Goal: Check status: Check status

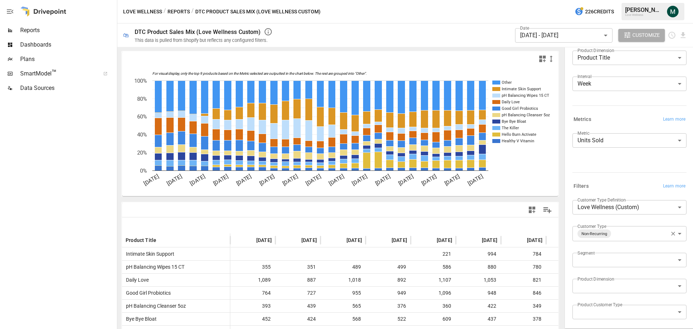
scroll to position [36, 0]
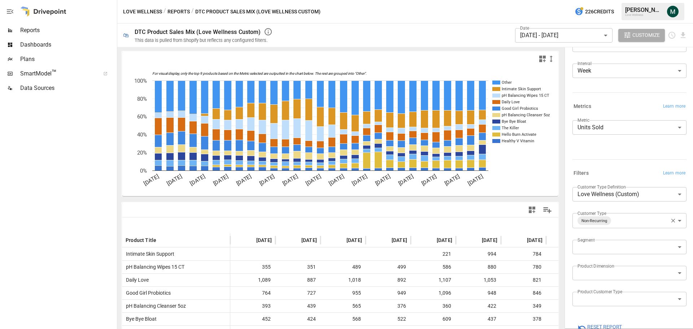
click at [676, 221] on div "**********" at bounding box center [629, 220] width 114 height 15
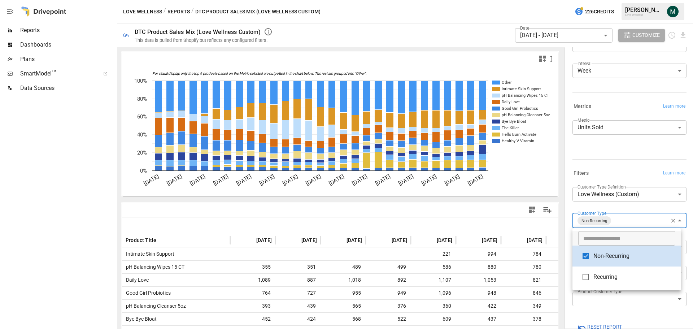
click at [675, 0] on body "Reports Dashboards Plans SmartModel ™ Data Sources Love Wellness / Reports / DT…" at bounding box center [346, 0] width 693 height 0
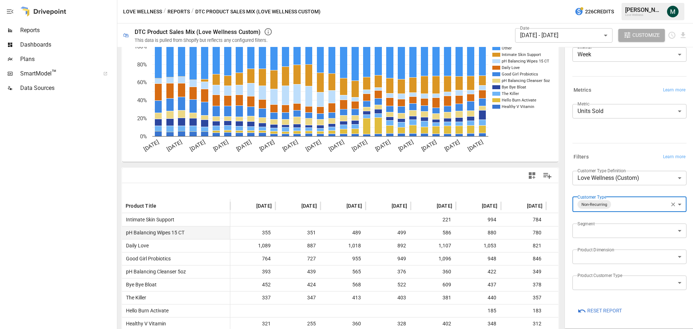
scroll to position [72, 0]
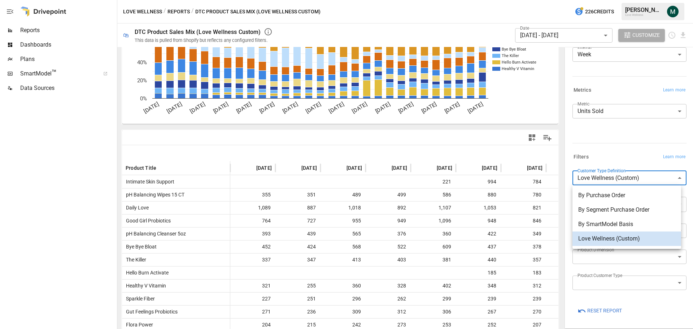
click at [606, 0] on body "Reports Dashboards Plans SmartModel ™ Data Sources Love Wellness / Reports / DT…" at bounding box center [346, 0] width 693 height 0
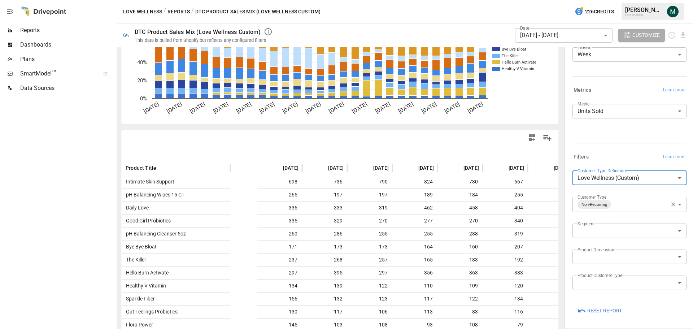
scroll to position [0, 985]
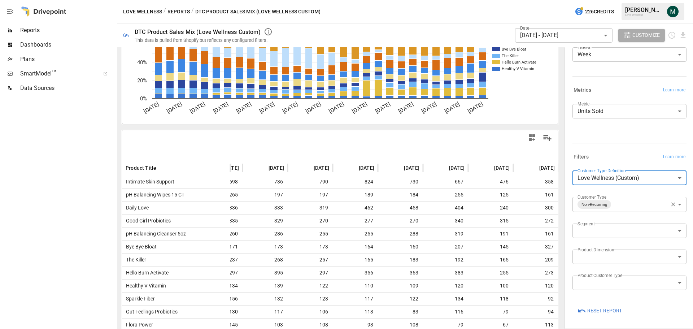
click at [597, 0] on body "Reports Dashboards Plans SmartModel ™ Data Sources Love Wellness / Reports / DT…" at bounding box center [346, 0] width 693 height 0
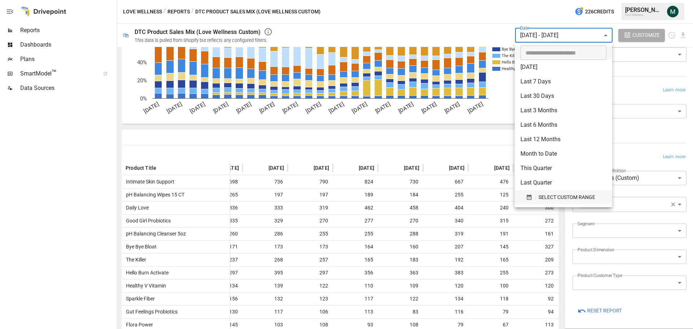
click at [551, 193] on span "SELECT CUSTOM RANGE" at bounding box center [566, 197] width 57 height 9
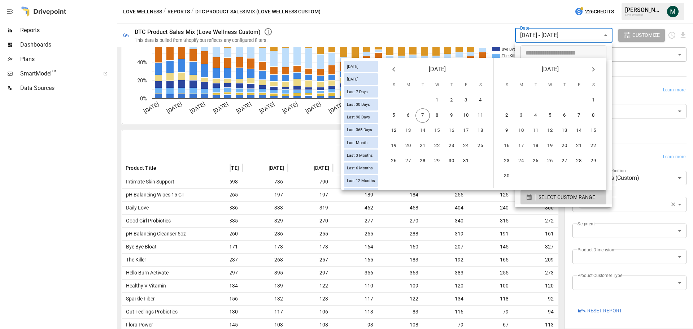
click at [390, 70] on icon "Previous month" at bounding box center [393, 69] width 9 height 9
drag, startPoint x: 465, startPoint y: 98, endPoint x: 524, endPoint y: 79, distance: 61.6
click at [466, 99] on button "1" at bounding box center [466, 100] width 14 height 14
click at [594, 68] on icon "Next month" at bounding box center [593, 69] width 9 height 9
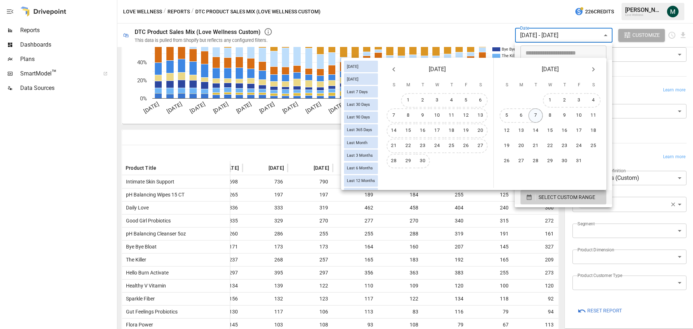
click at [536, 114] on button "7" at bounding box center [535, 115] width 14 height 14
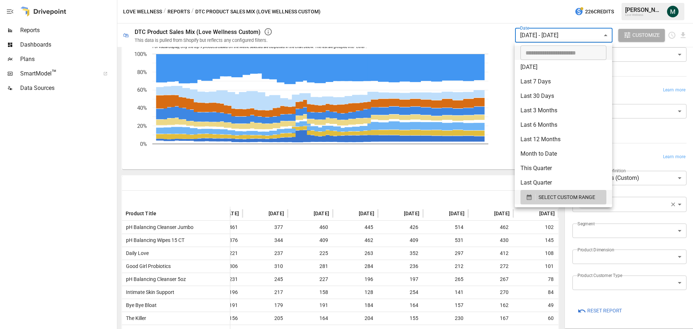
scroll to position [0, 174]
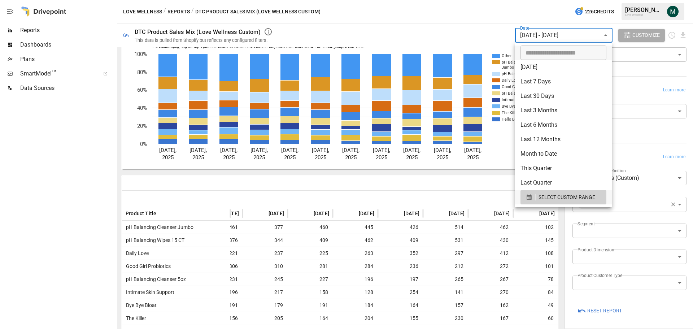
click at [445, 191] on div at bounding box center [346, 164] width 693 height 329
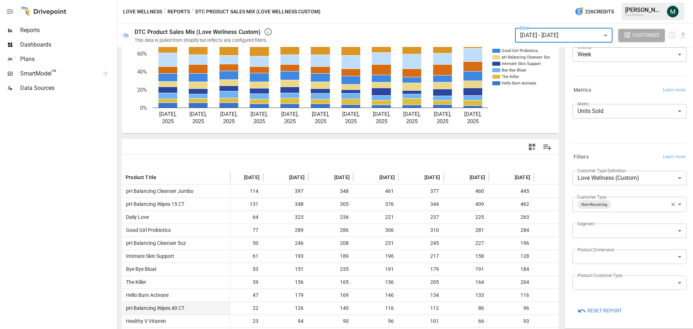
scroll to position [0, 0]
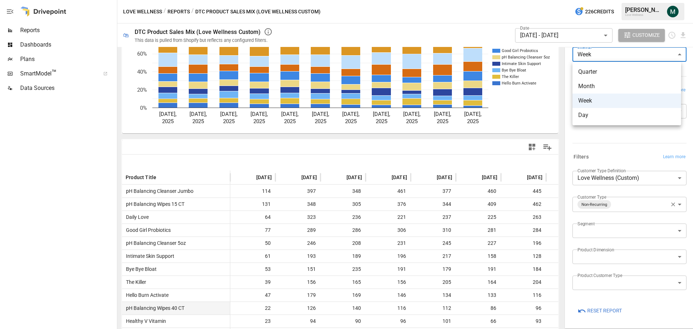
click at [610, 0] on body "Reports Dashboards Plans SmartModel ™ Data Sources Love Wellness / Reports / DT…" at bounding box center [346, 0] width 693 height 0
click at [426, 210] on div at bounding box center [346, 164] width 693 height 329
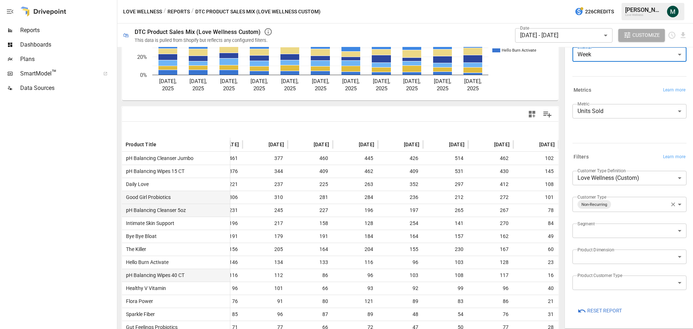
scroll to position [108, 0]
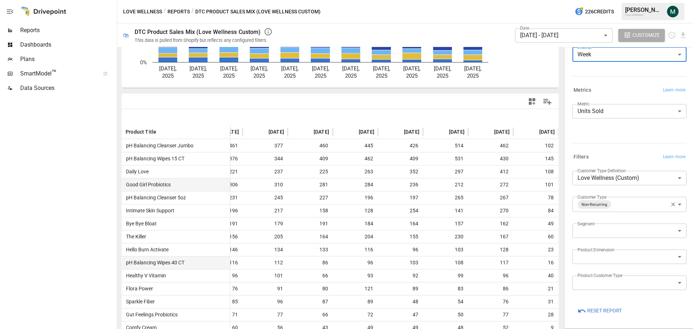
click at [605, 0] on body "Reports Dashboards Plans SmartModel ™ Data Sources Love Wellness / Reports / DT…" at bounding box center [346, 0] width 693 height 0
click at [478, 23] on div at bounding box center [346, 164] width 693 height 329
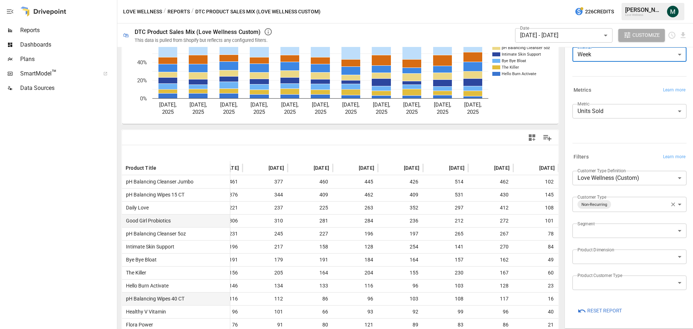
click at [529, 91] on icon "For visual display, only the top 9 products based on the Metric selected are ou…" at bounding box center [337, 59] width 431 height 130
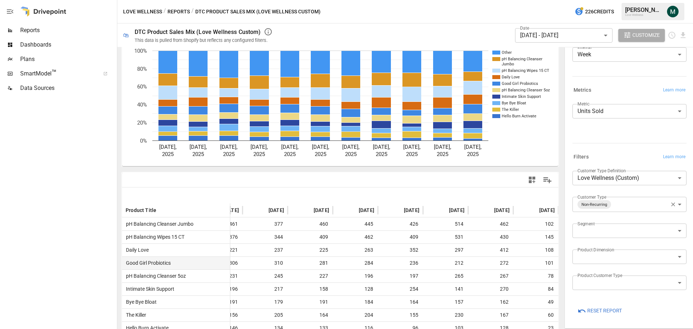
scroll to position [0, 0]
